Goal: Information Seeking & Learning: Learn about a topic

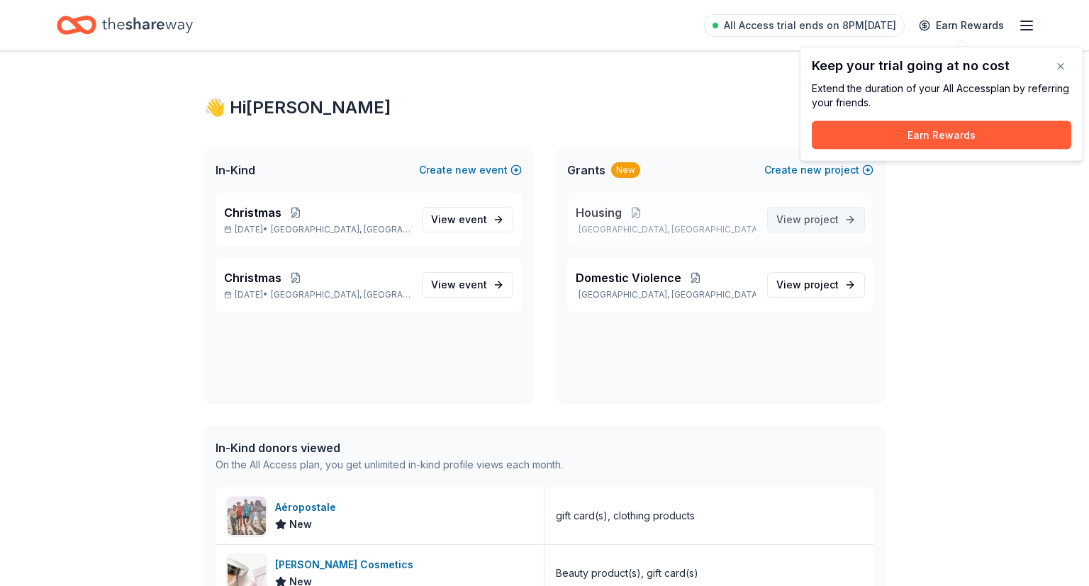
click at [805, 218] on span "View project" at bounding box center [807, 219] width 62 height 17
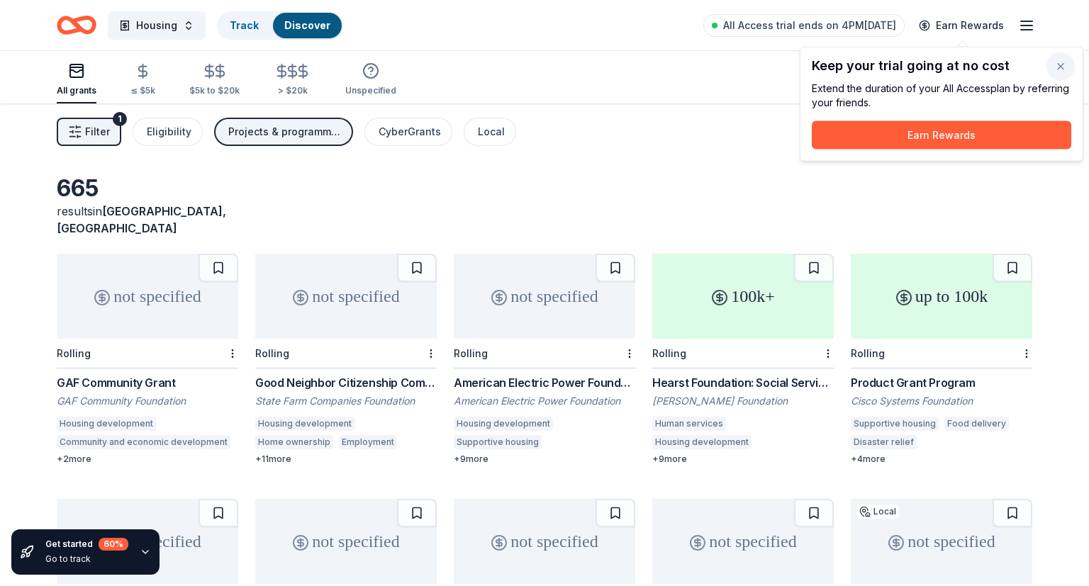
click at [1058, 69] on button "button" at bounding box center [1060, 66] width 28 height 28
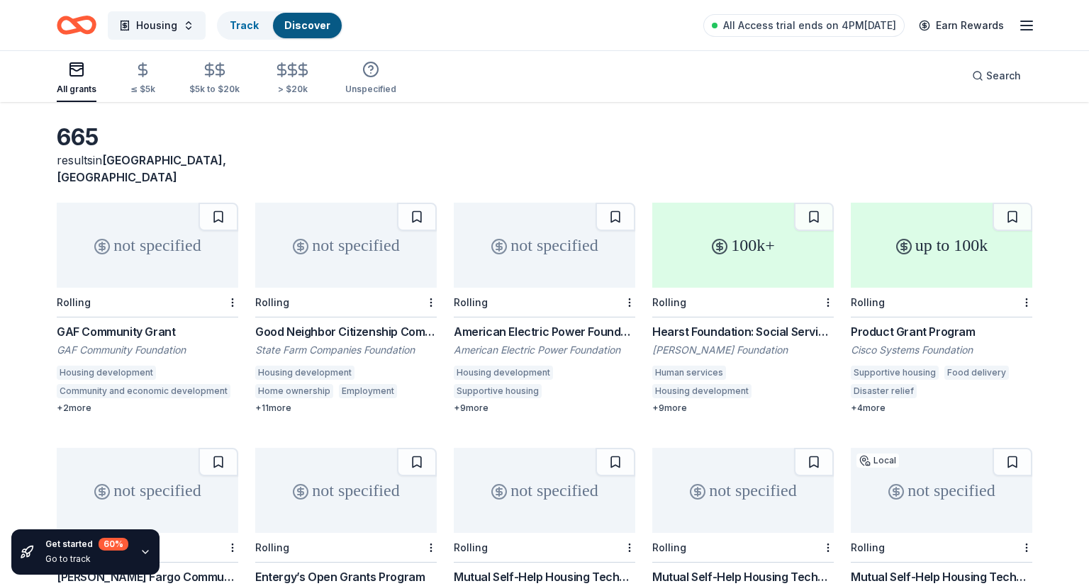
scroll to position [74, 0]
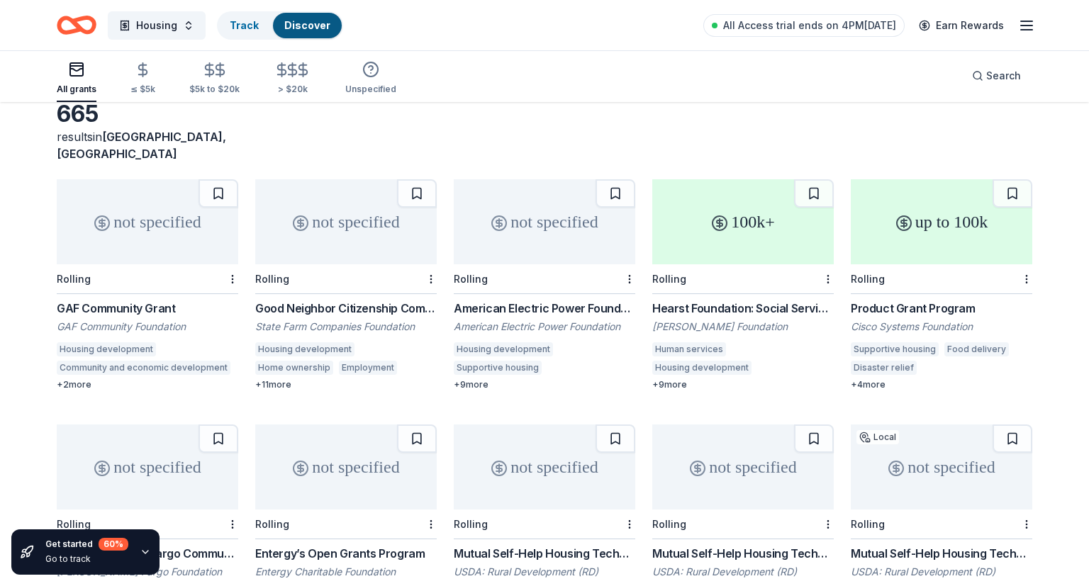
click at [123, 300] on div "GAF Community Grant" at bounding box center [147, 308] width 181 height 17
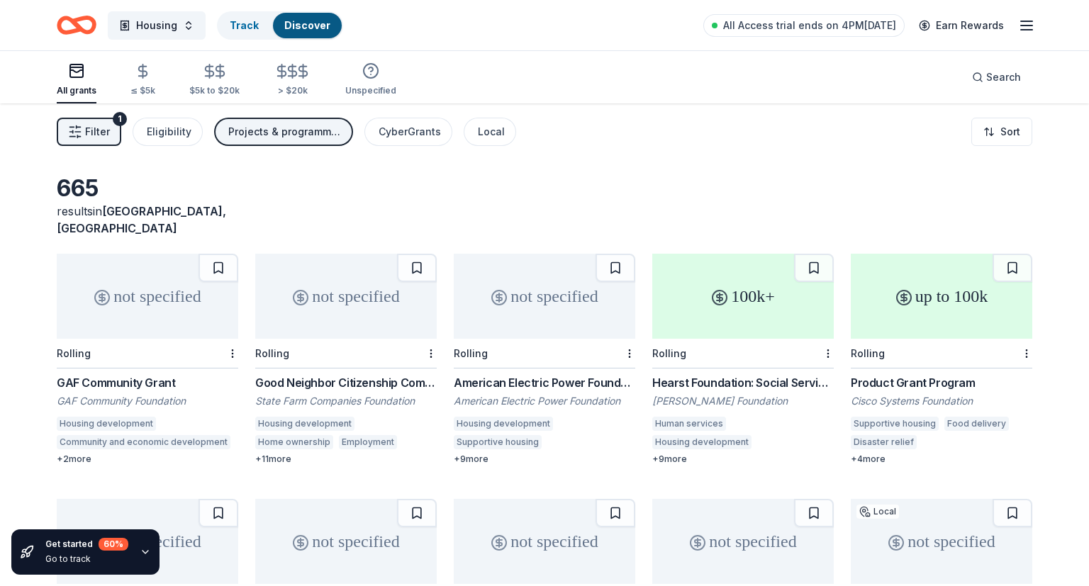
click at [96, 127] on span "Filter" at bounding box center [97, 131] width 25 height 17
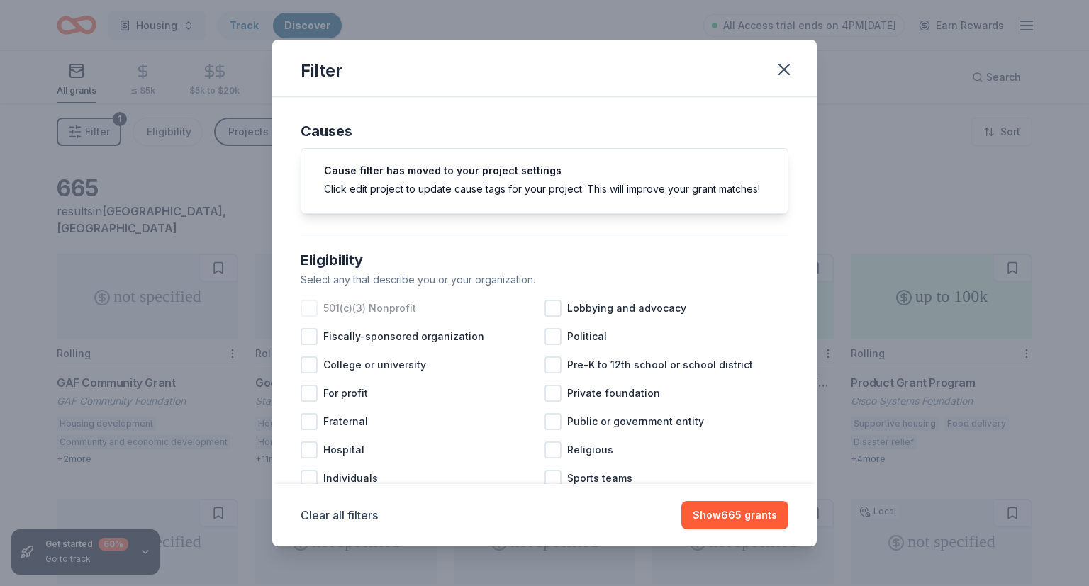
click at [302, 308] on div at bounding box center [309, 308] width 17 height 17
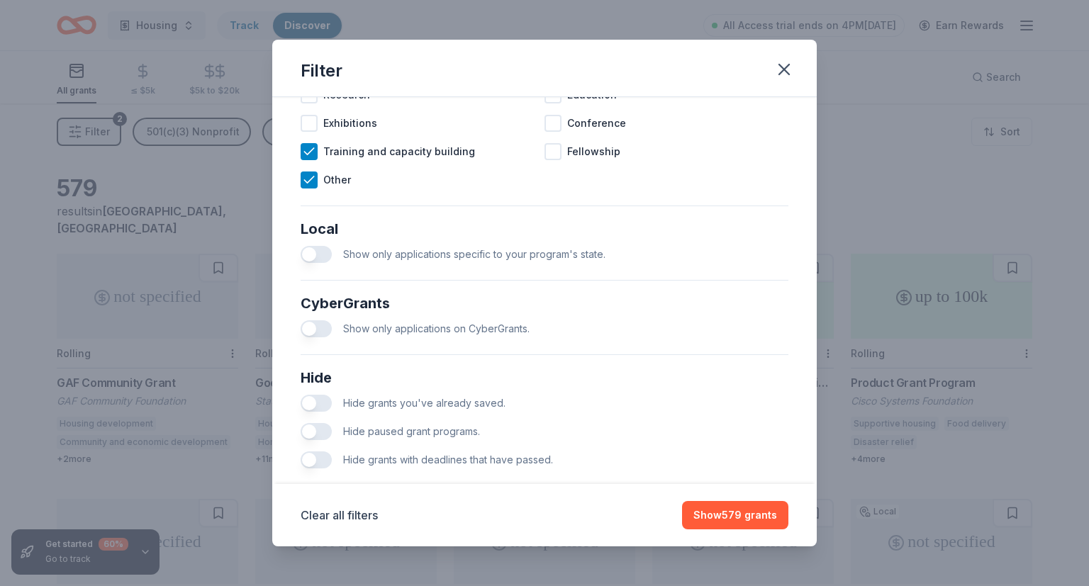
scroll to position [719, 0]
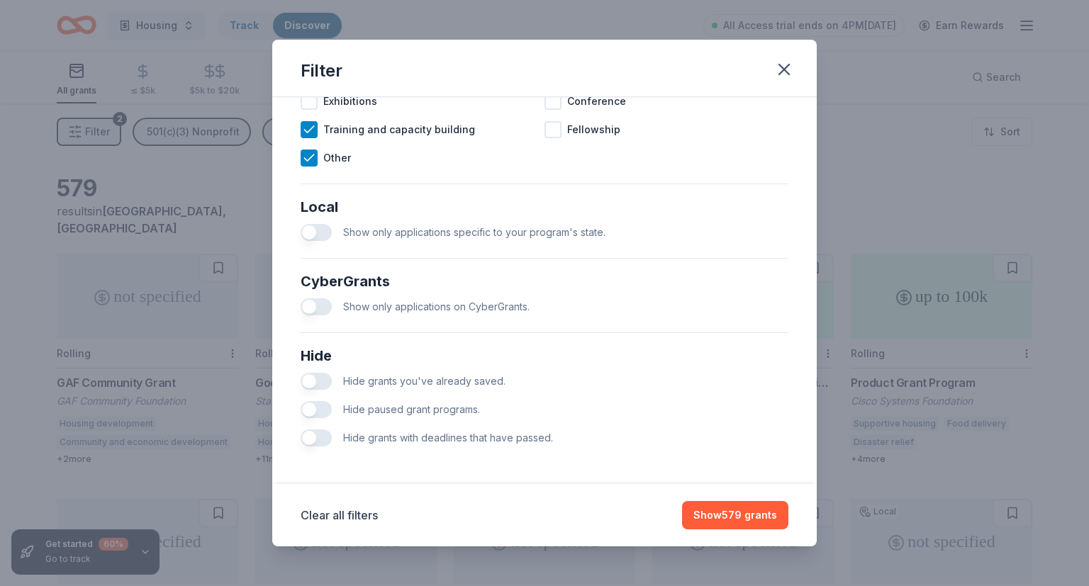
click at [328, 441] on button "button" at bounding box center [316, 438] width 31 height 17
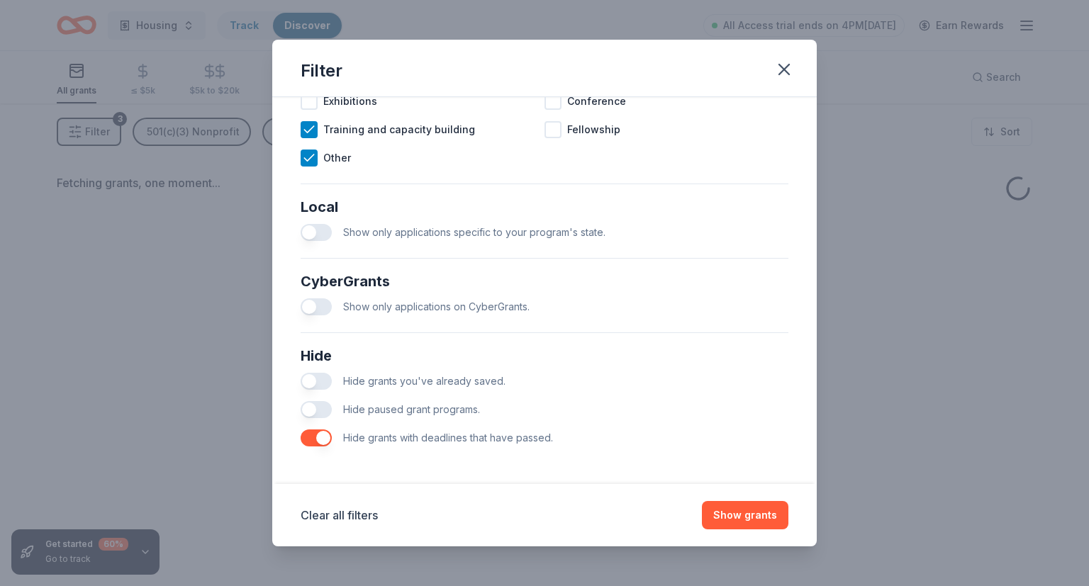
click at [327, 413] on button "button" at bounding box center [316, 409] width 31 height 17
click at [772, 516] on button "Show grants" at bounding box center [745, 515] width 86 height 28
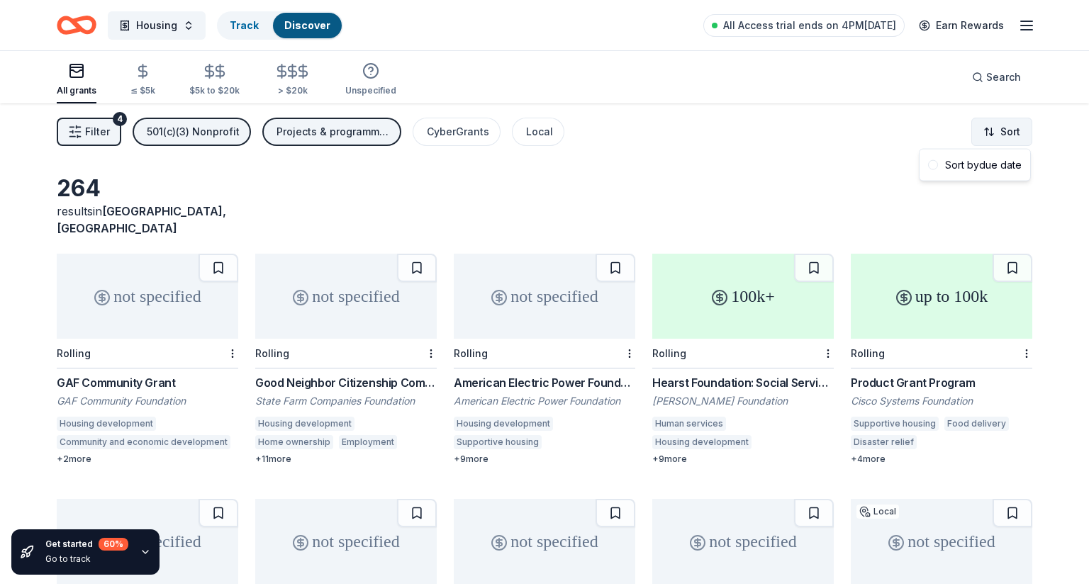
click at [999, 123] on html "Housing Track Discover All Access trial ends on 4PM[DATE] Earn Rewards All gran…" at bounding box center [544, 293] width 1089 height 586
click at [812, 138] on html "Housing Track Discover All Access trial ends on 4PM[DATE] Earn Rewards All gran…" at bounding box center [544, 293] width 1089 height 586
click at [1012, 130] on html "Housing Track Discover All Access trial ends on 4PM[DATE] Earn Rewards All gran…" at bounding box center [544, 293] width 1089 height 586
click at [1002, 160] on div "Sort by due date" at bounding box center [974, 165] width 105 height 26
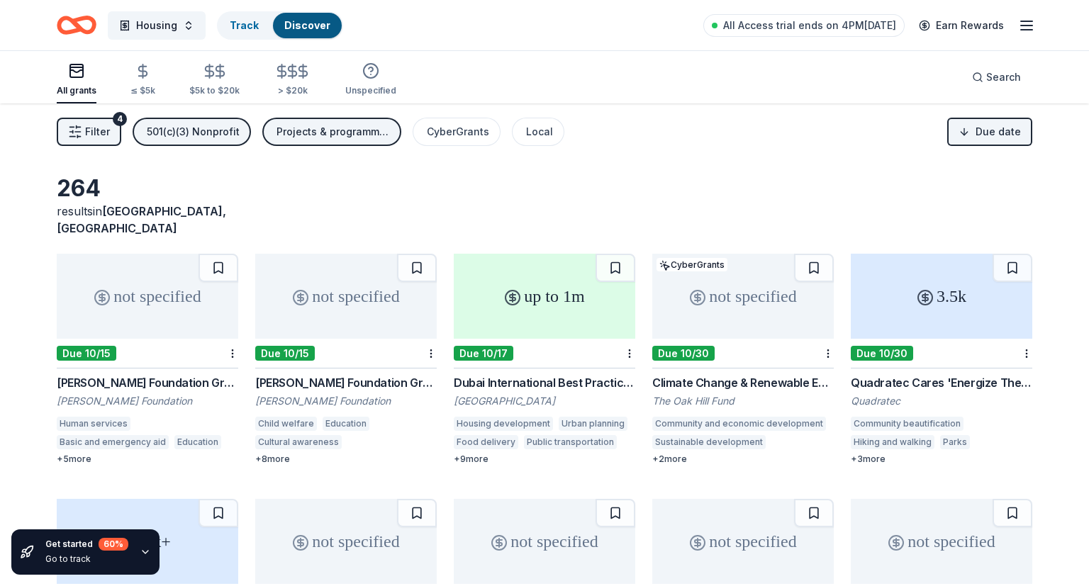
click at [143, 548] on icon "button" at bounding box center [145, 552] width 11 height 11
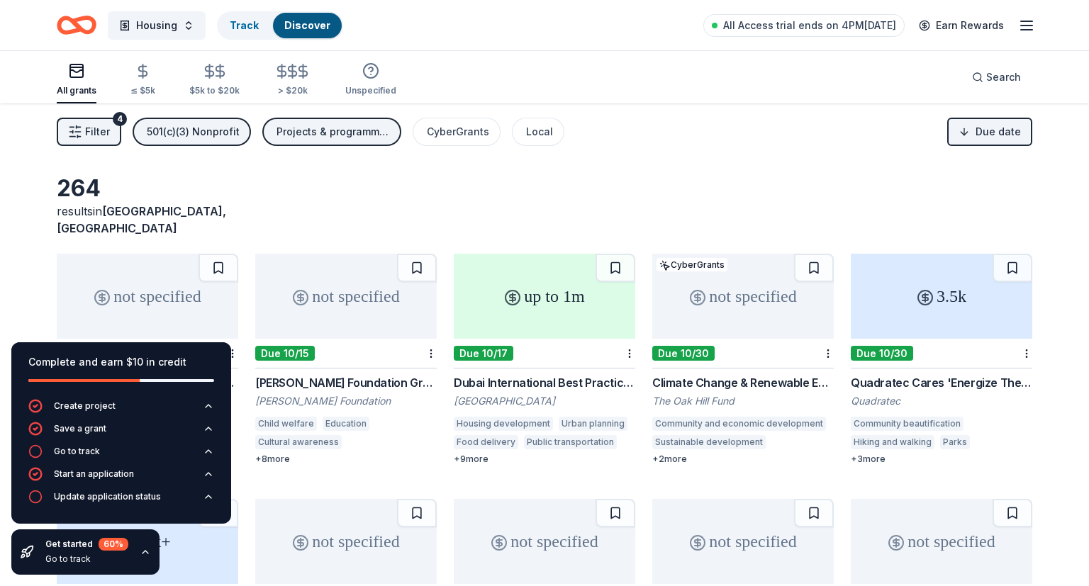
click at [143, 552] on icon "button" at bounding box center [145, 552] width 11 height 11
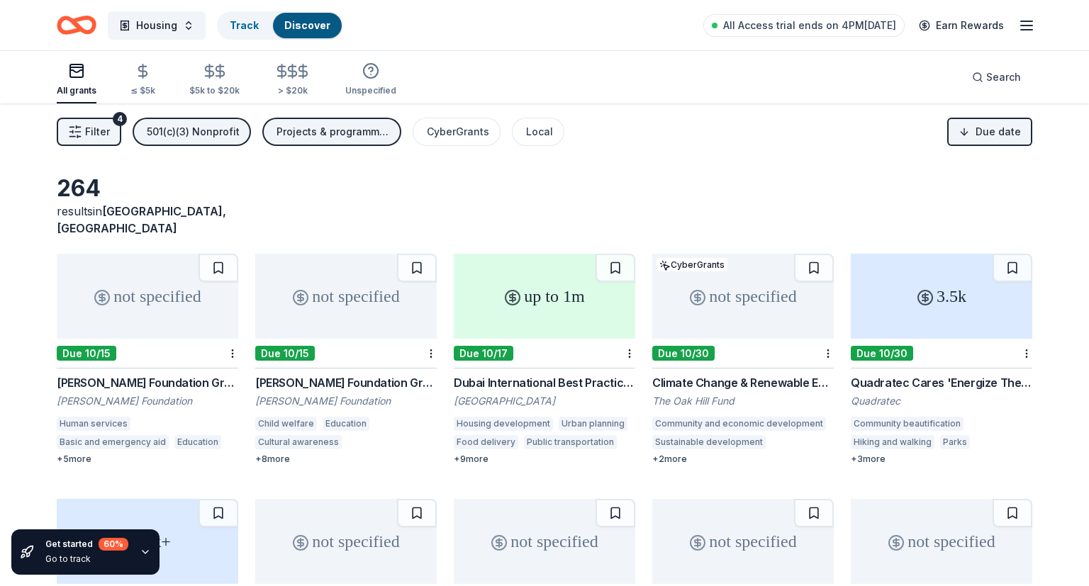
click at [279, 454] on div "+ 8 more" at bounding box center [345, 459] width 181 height 11
click at [330, 133] on div "Projects & programming, General operations, Capital, Training and capacity buil…" at bounding box center [332, 131] width 113 height 17
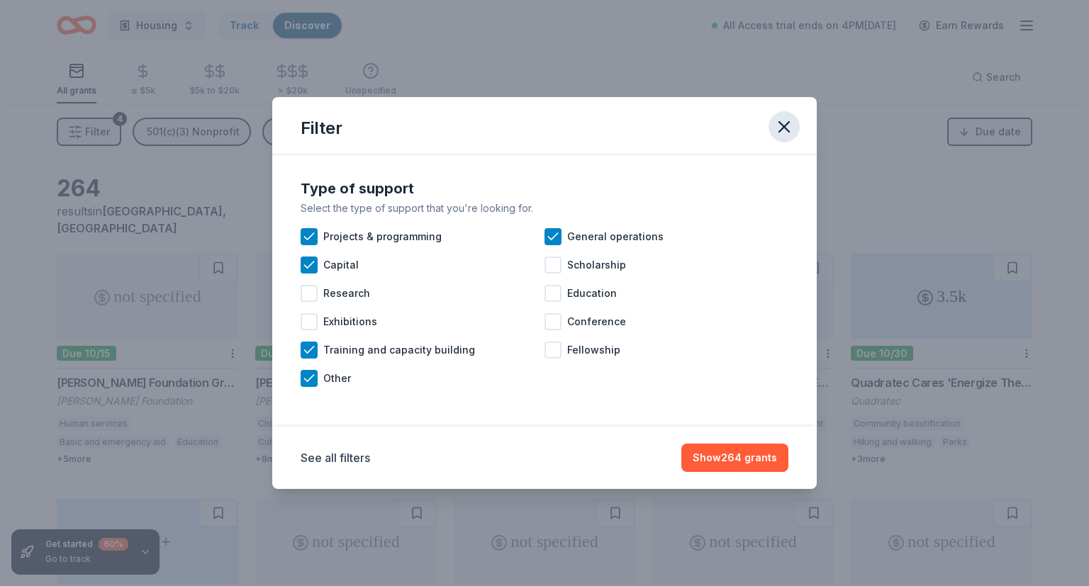
click at [795, 127] on button "button" at bounding box center [783, 126] width 31 height 31
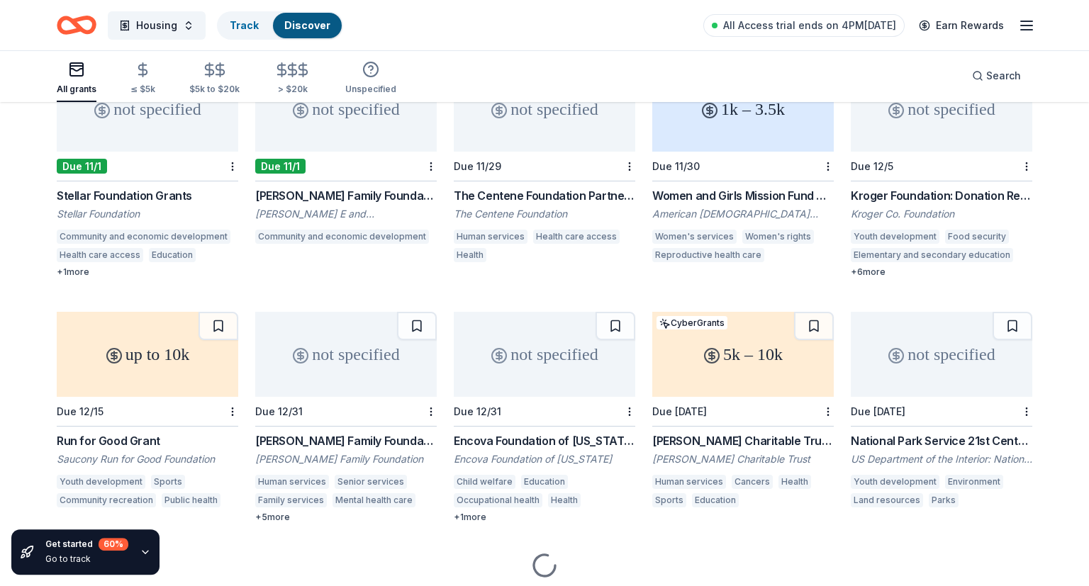
scroll to position [710, 0]
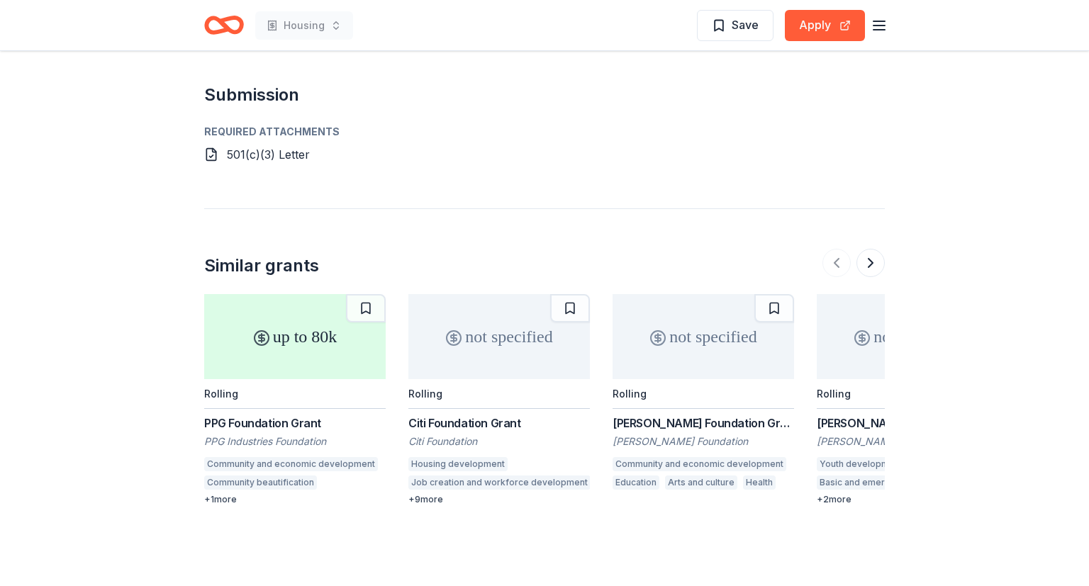
scroll to position [1334, 0]
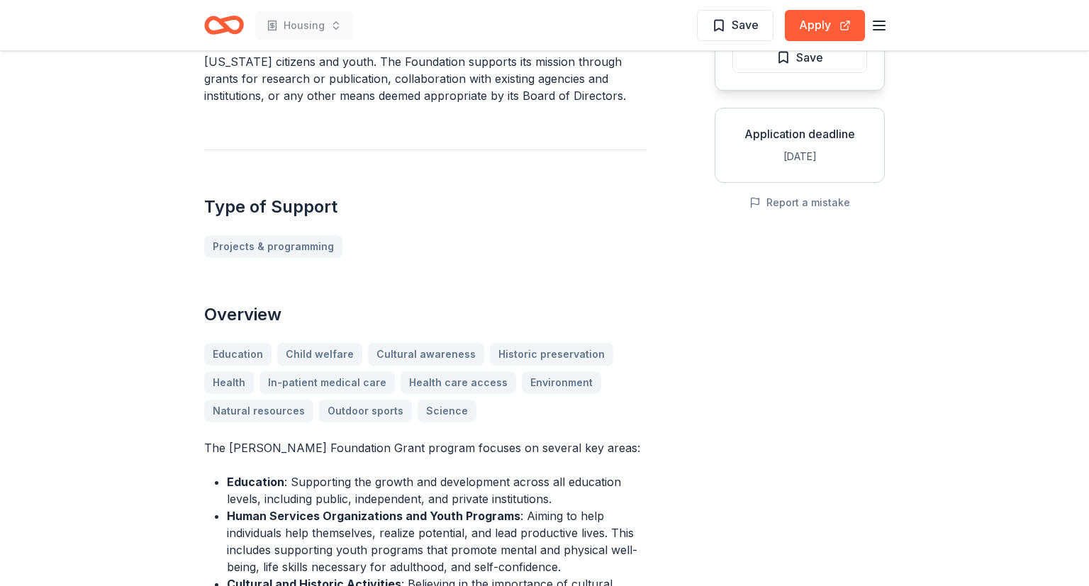
scroll to position [224, 0]
